Goal: Information Seeking & Learning: Learn about a topic

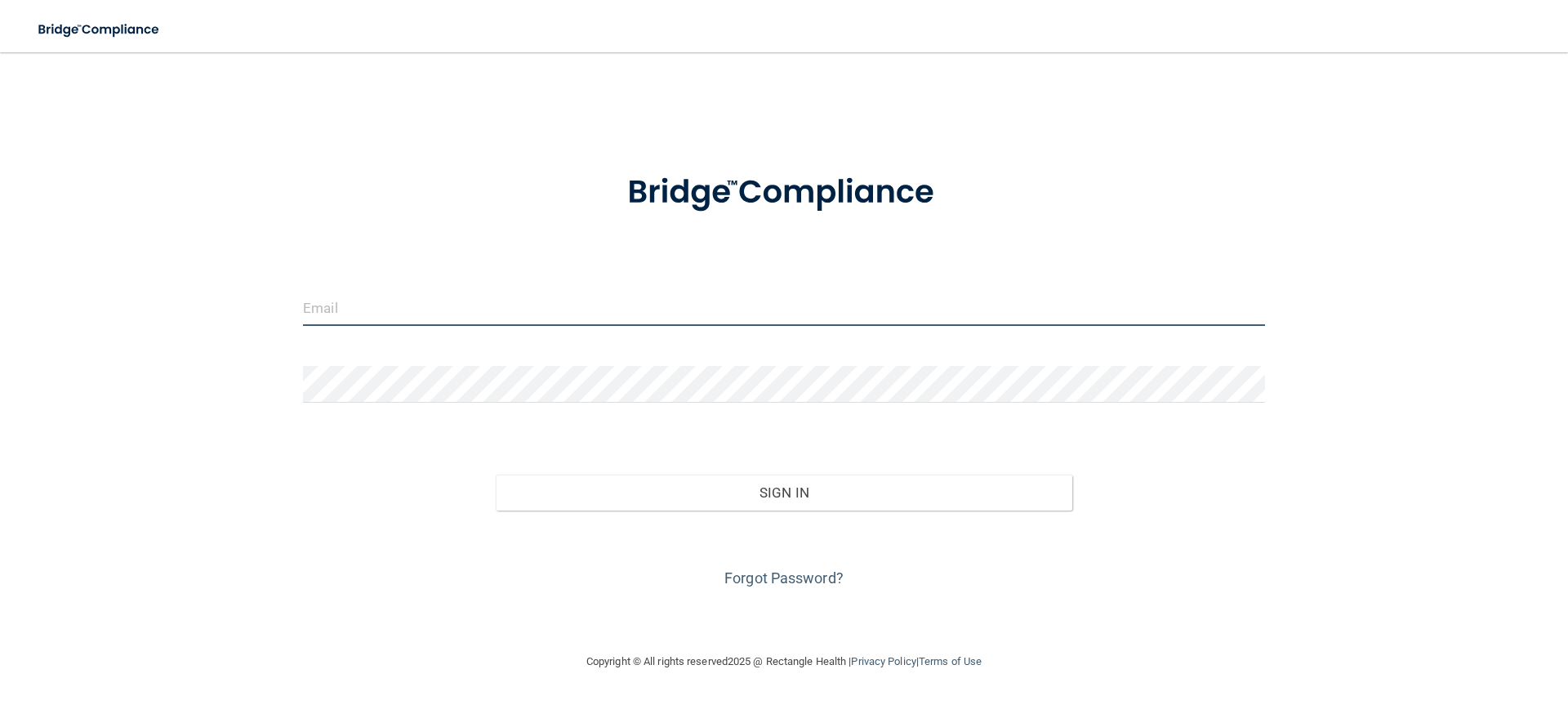
click at [420, 306] on input "email" at bounding box center [784, 307] width 962 height 37
type input "[EMAIL_ADDRESS][DOMAIN_NAME]"
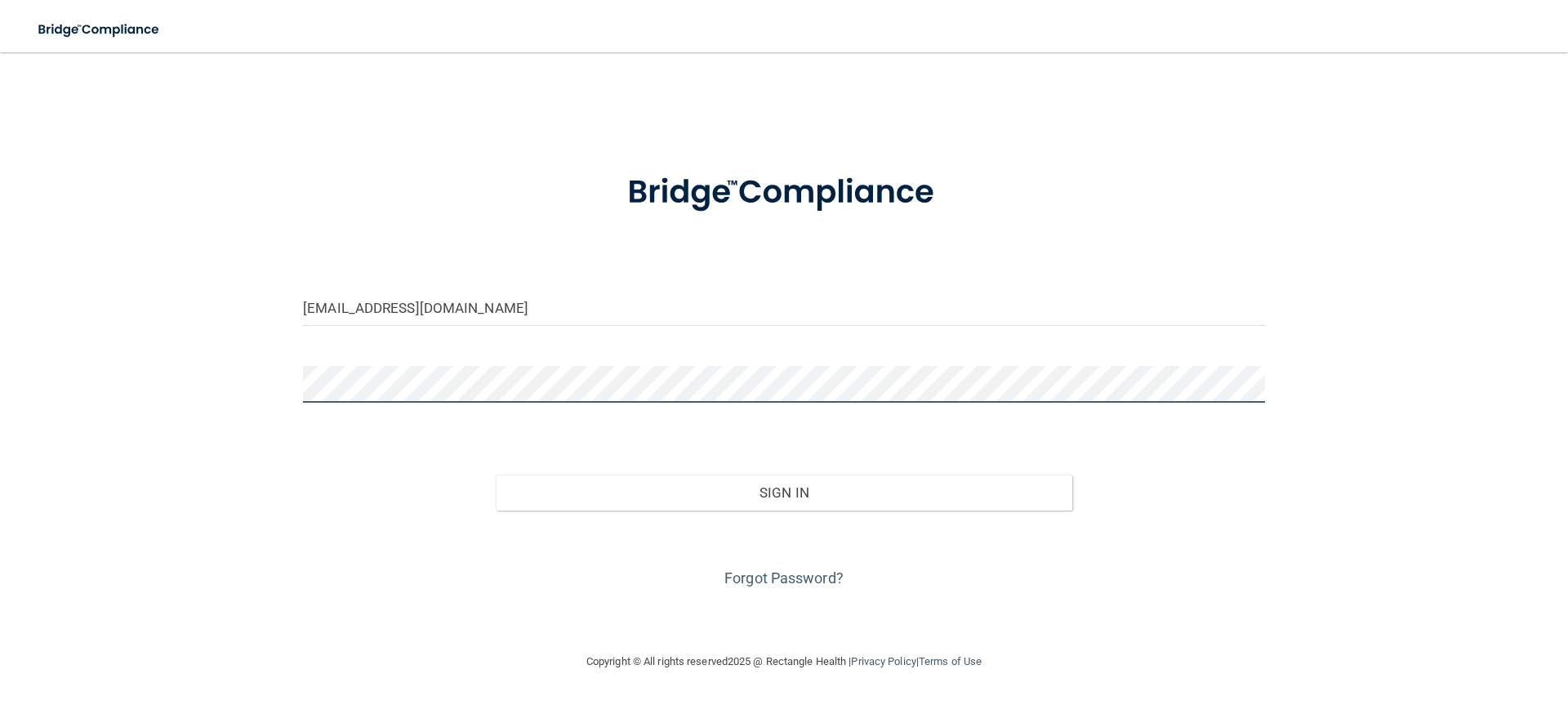
click at [496, 475] on button "Sign In" at bounding box center [785, 493] width 578 height 36
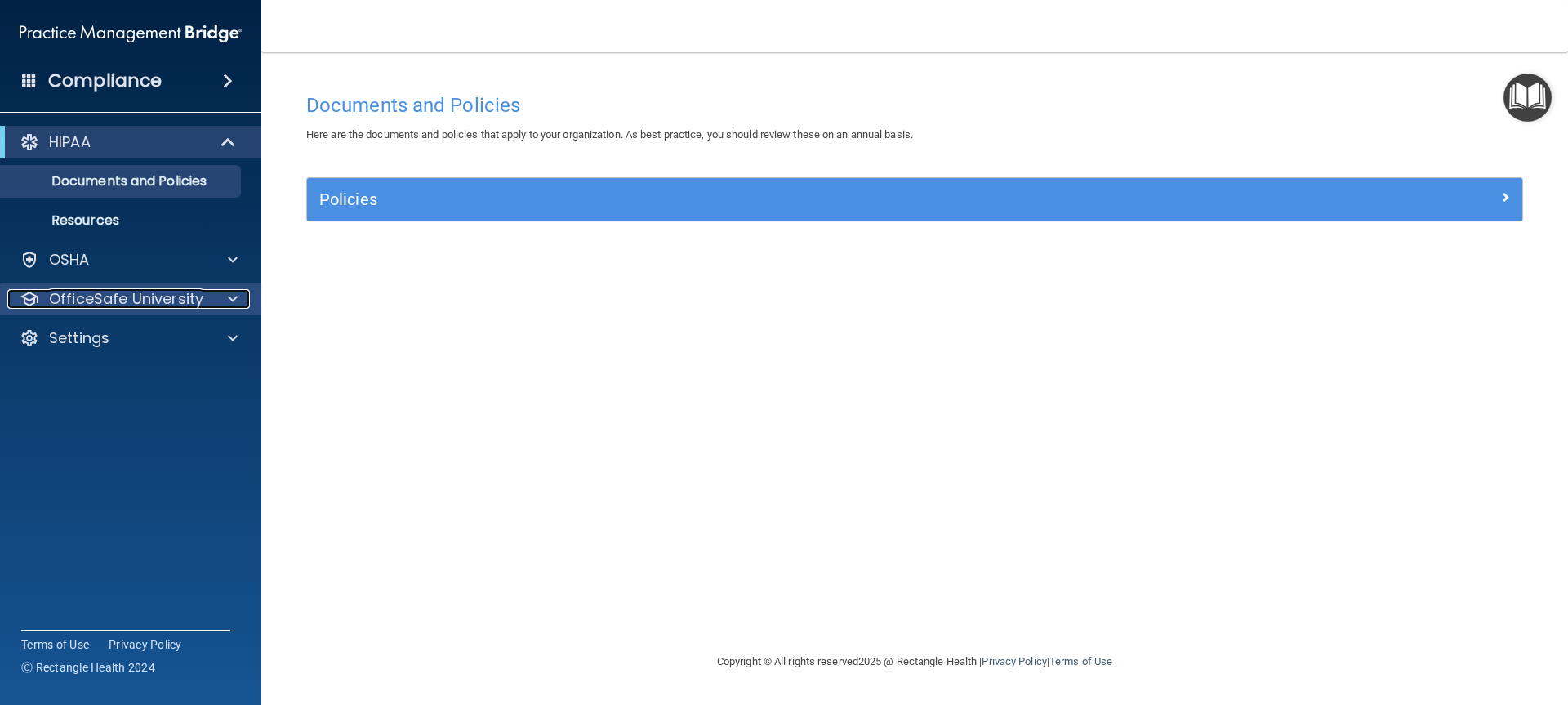
click at [159, 297] on p "OfficeSafe University" at bounding box center [125, 299] width 154 height 20
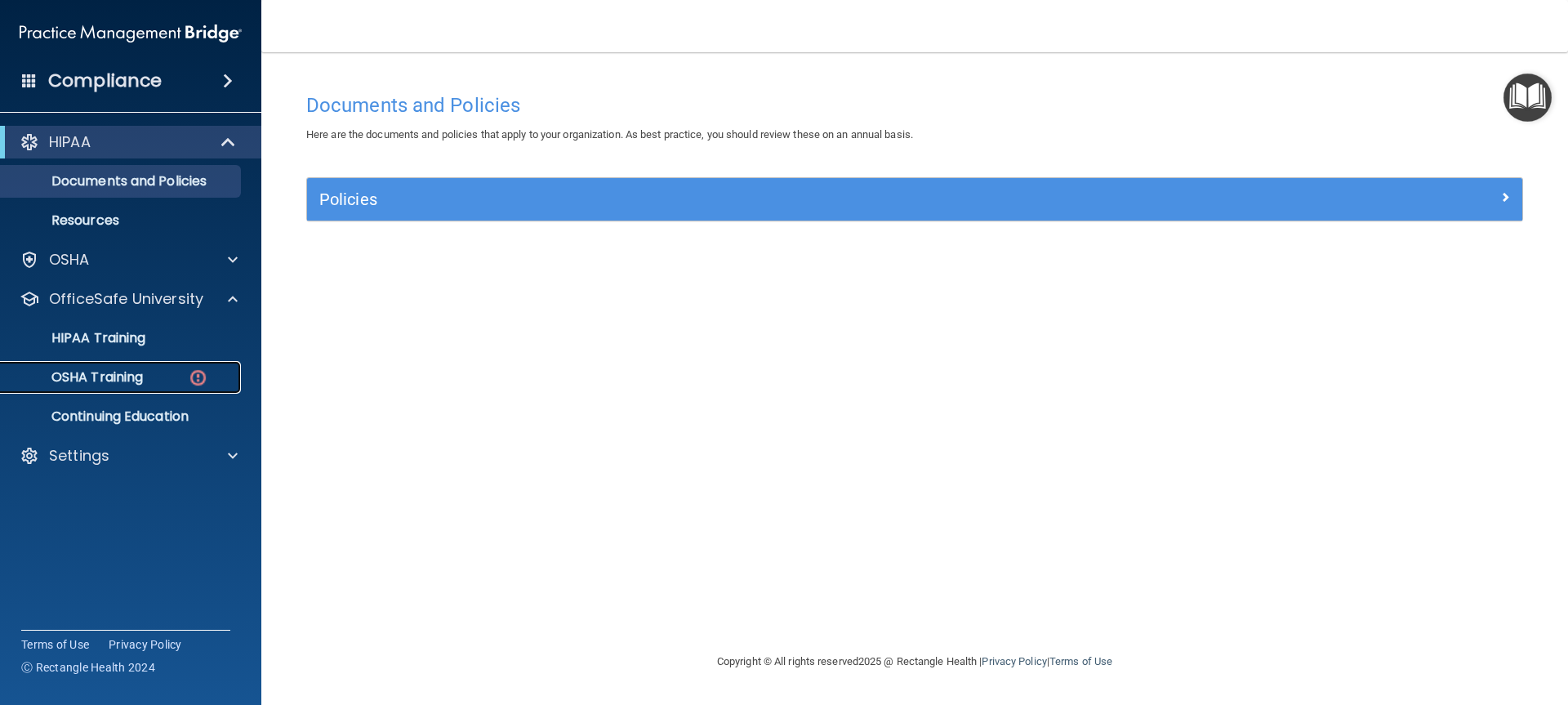
click at [129, 372] on p "OSHA Training" at bounding box center [77, 377] width 132 height 17
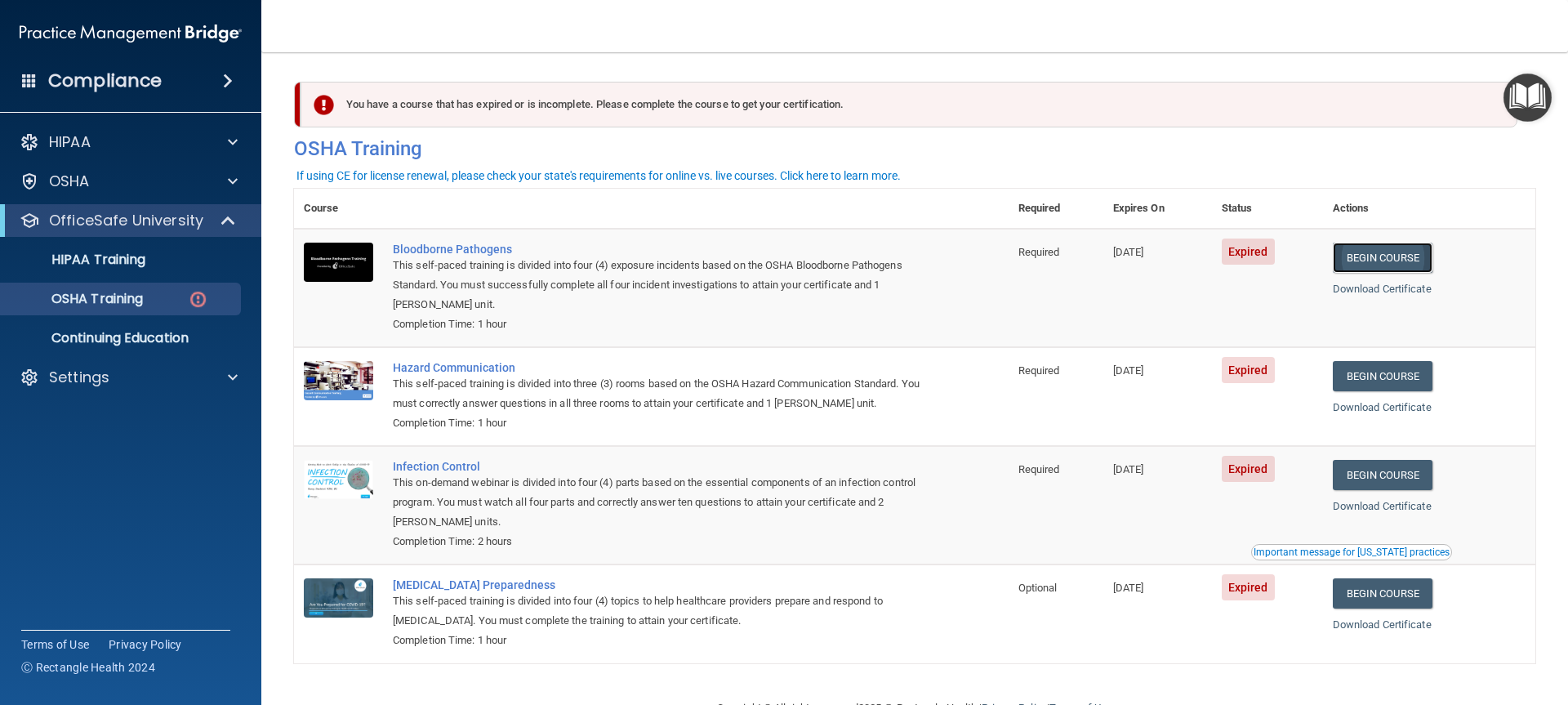
click at [1372, 258] on link "Begin Course" at bounding box center [1382, 258] width 100 height 31
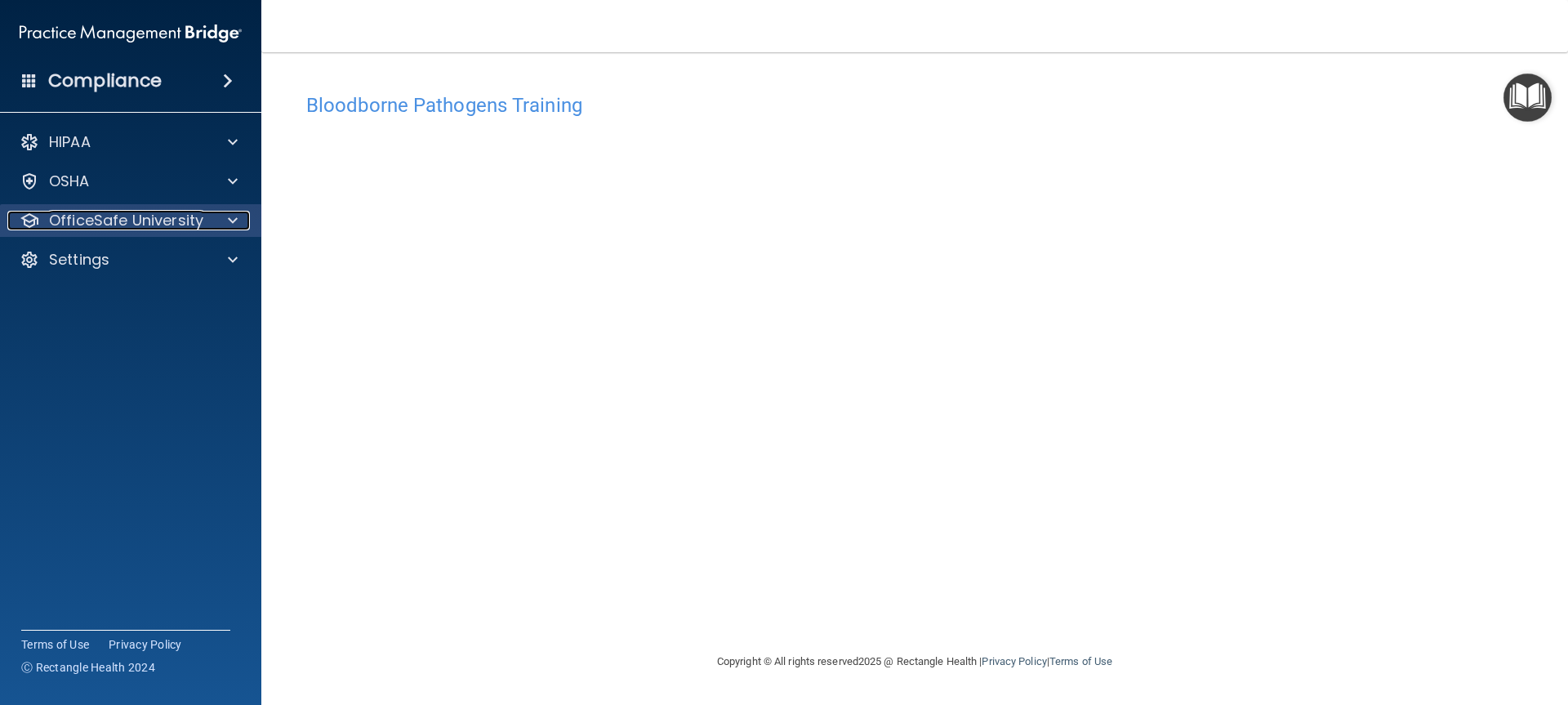
click at [120, 219] on p "OfficeSafe University" at bounding box center [125, 220] width 154 height 20
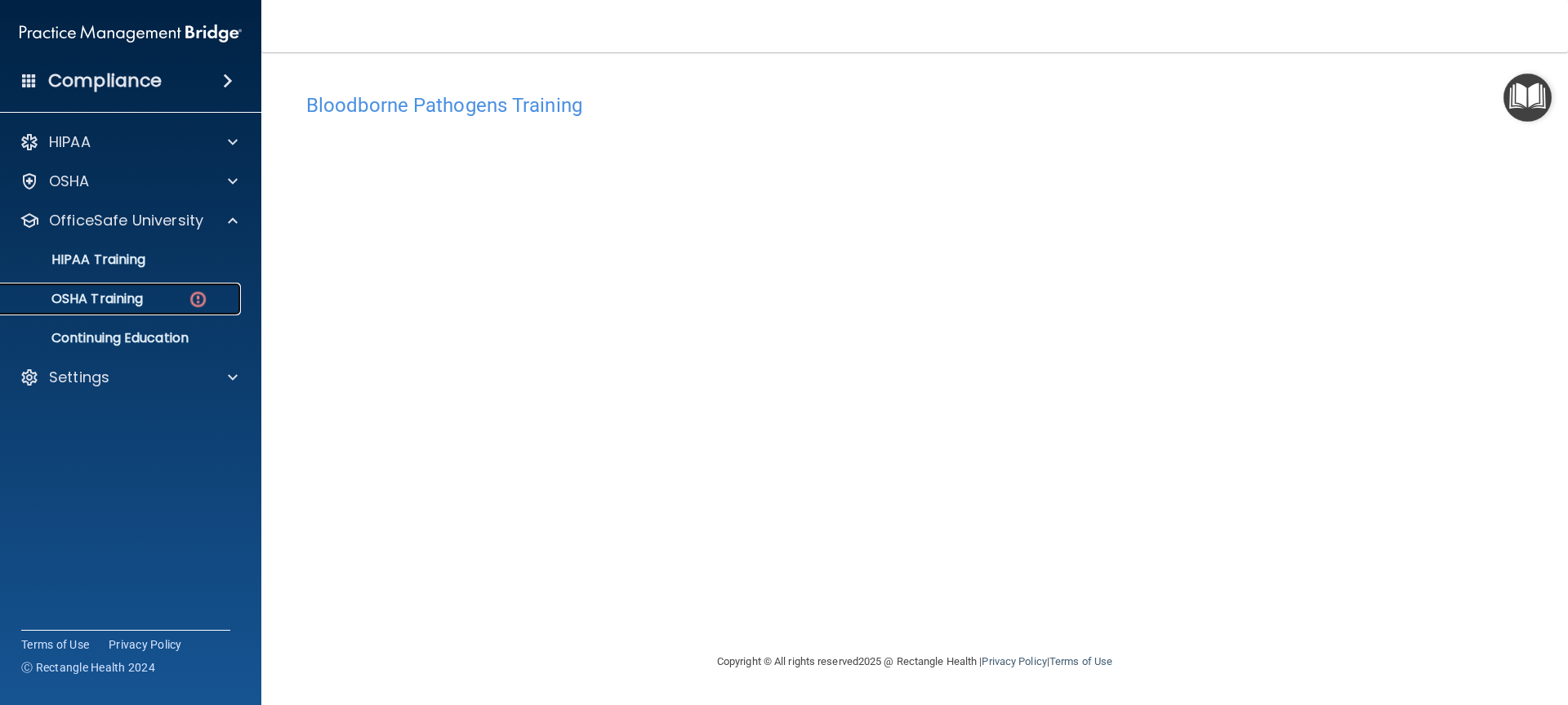
click at [120, 288] on link "OSHA Training" at bounding box center [112, 299] width 257 height 33
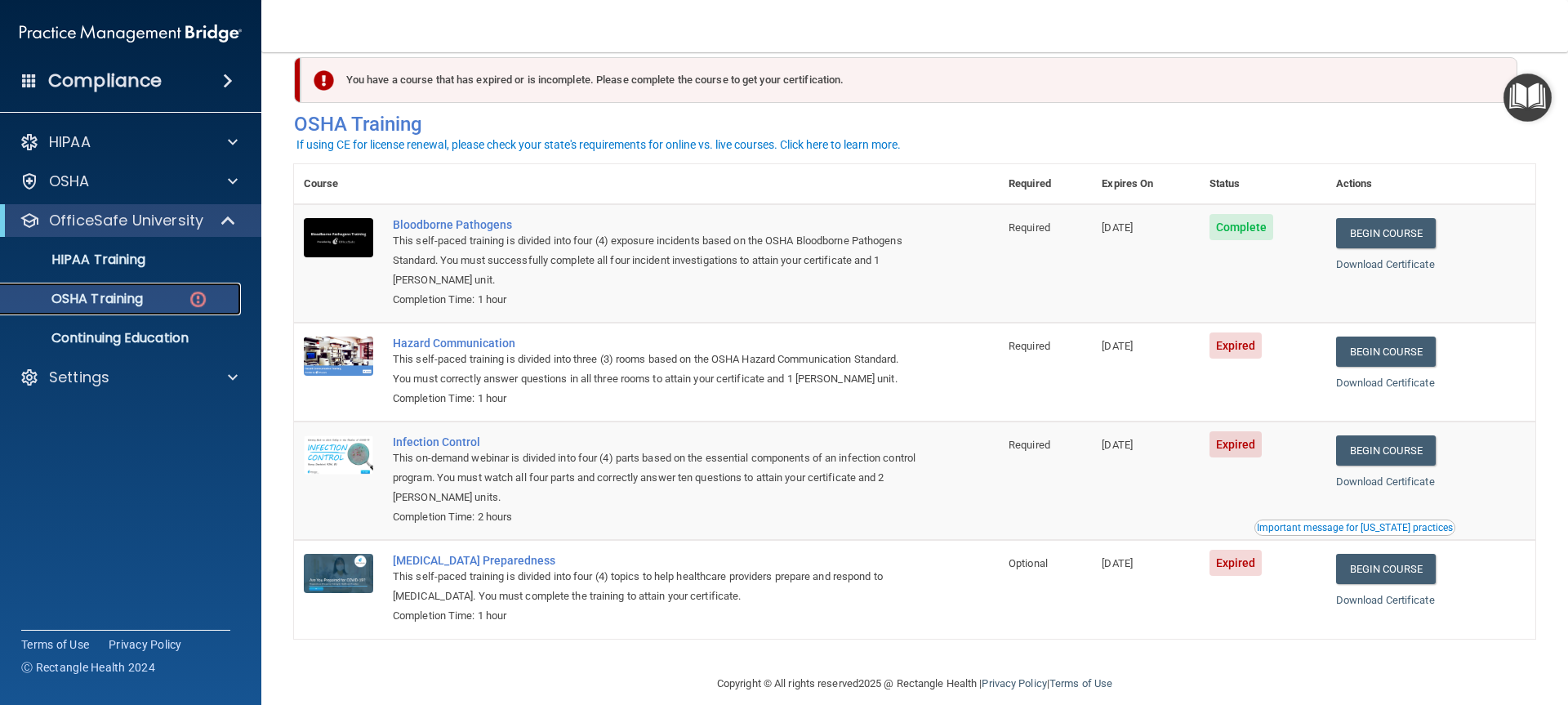
scroll to position [46, 0]
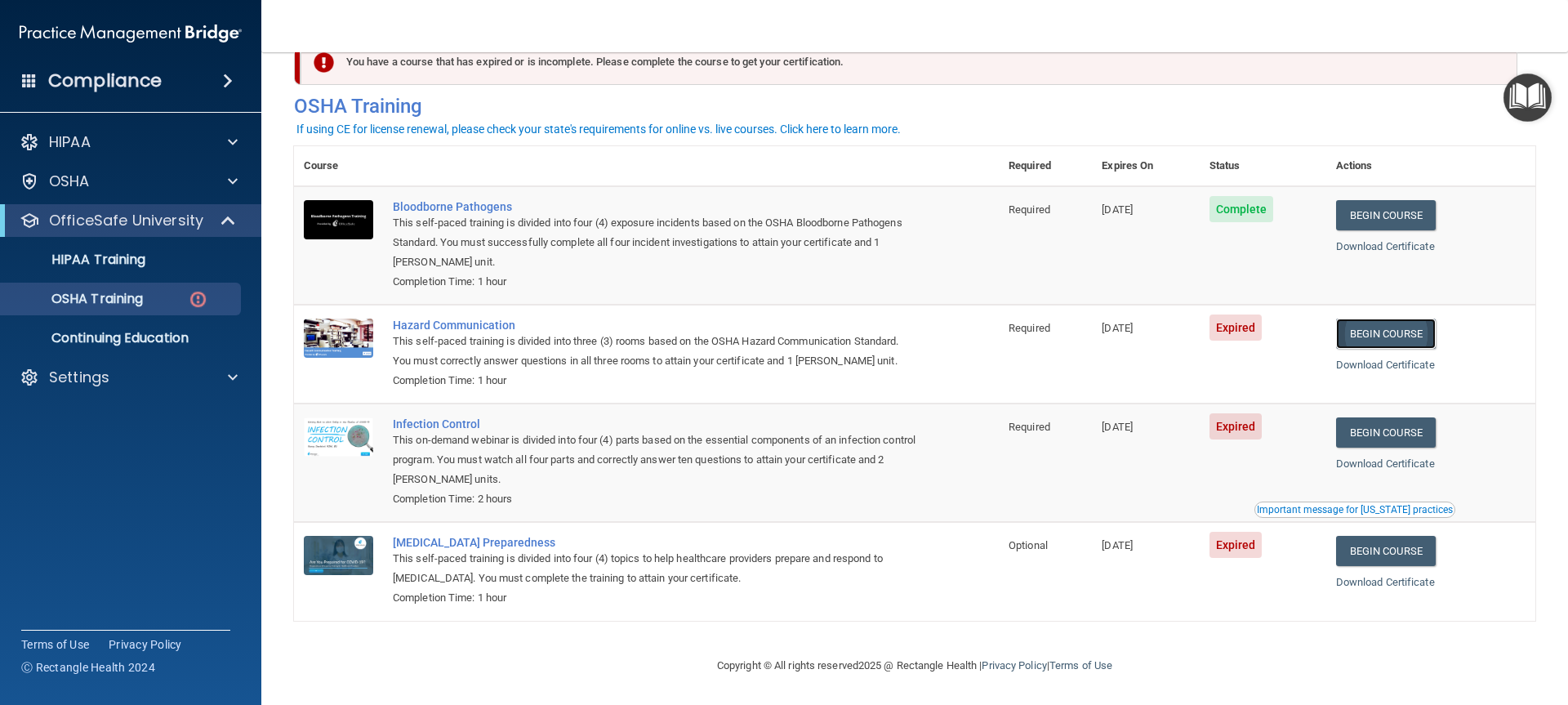
click at [1396, 325] on link "Begin Course" at bounding box center [1386, 334] width 100 height 31
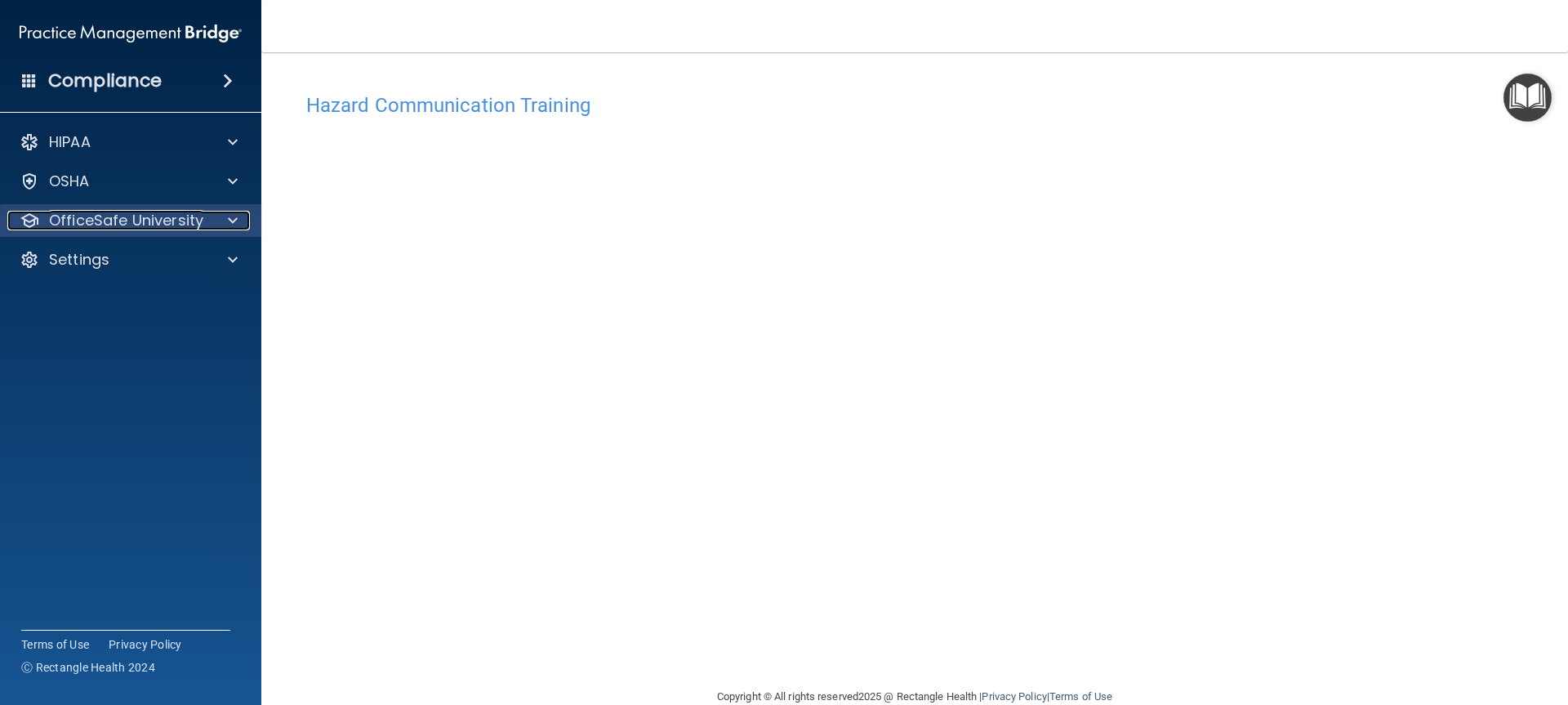
click at [168, 214] on p "OfficeSafe University" at bounding box center [125, 220] width 154 height 20
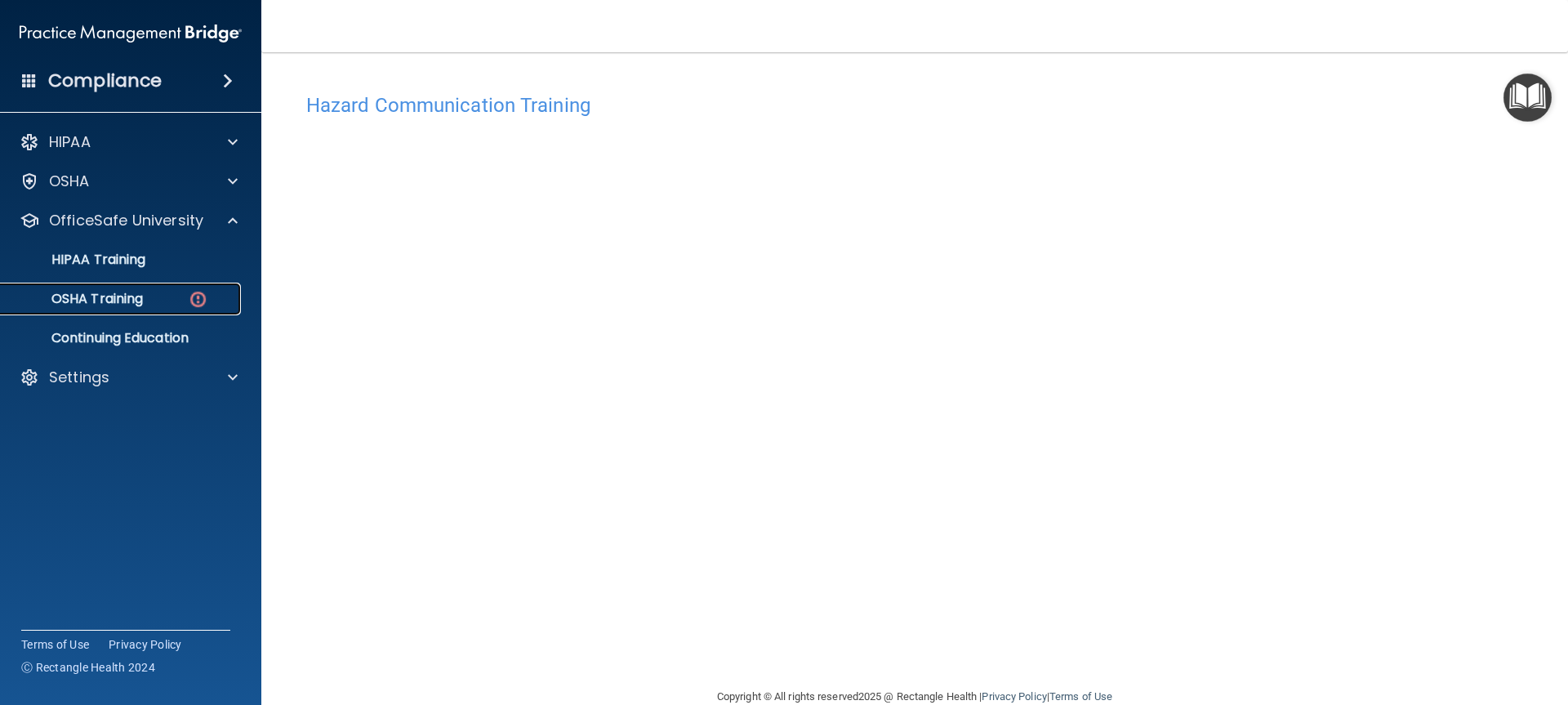
click at [127, 298] on p "OSHA Training" at bounding box center [77, 299] width 132 height 17
